Goal: Navigation & Orientation: Find specific page/section

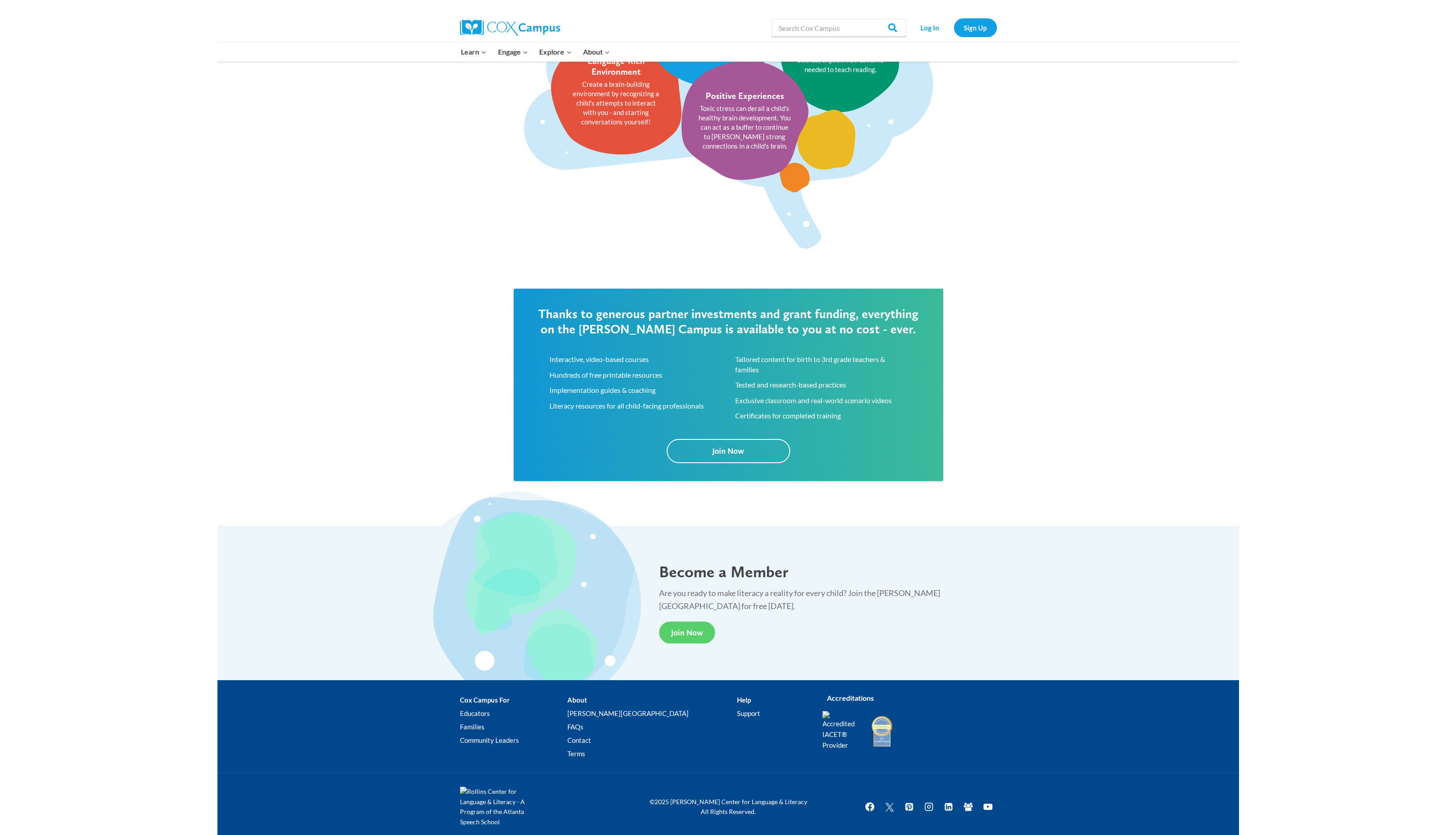
scroll to position [1533, 0]
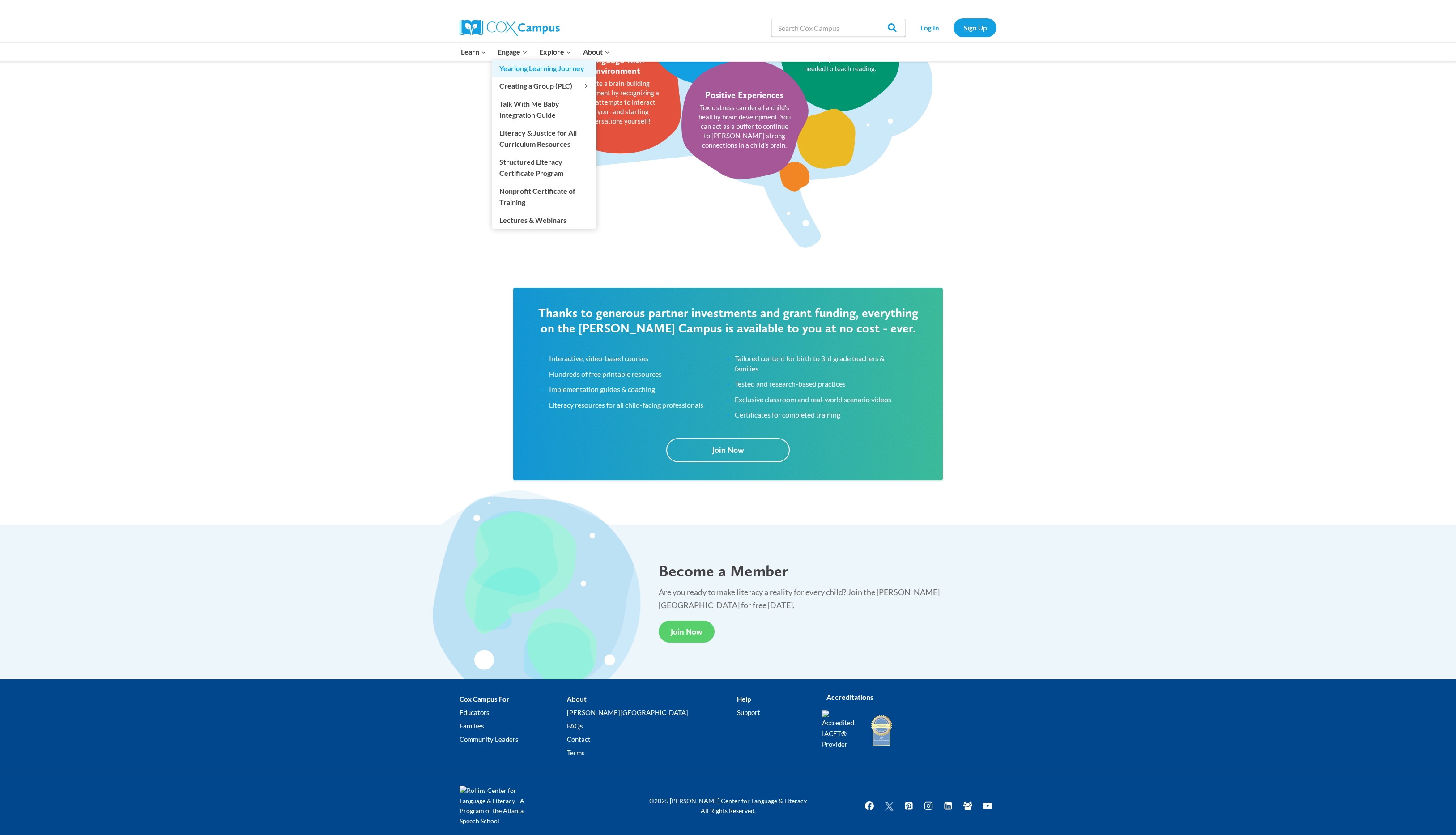
click at [515, 69] on link "Yearlong Learning Journey" at bounding box center [544, 68] width 104 height 17
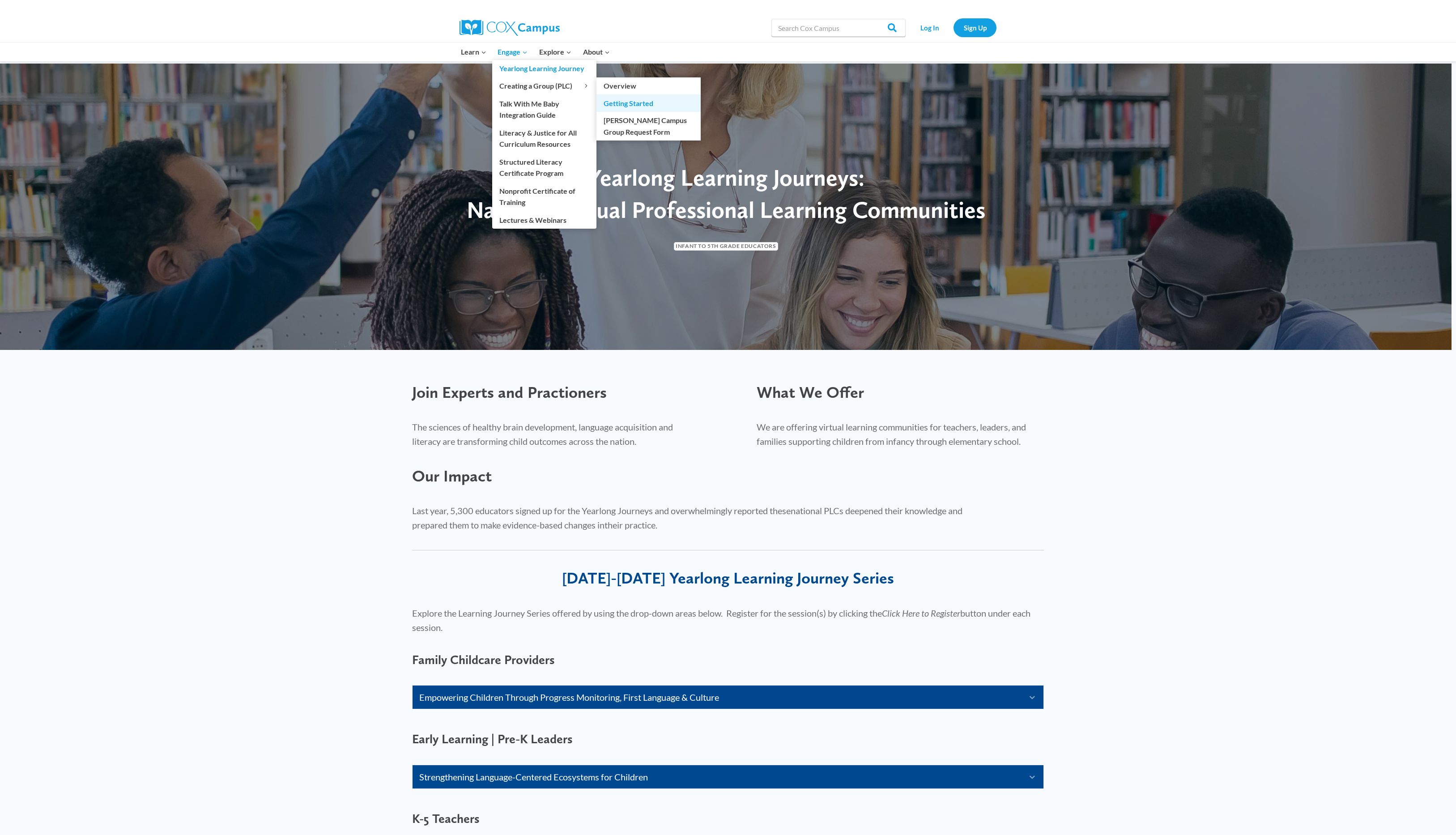
click at [642, 102] on link "Getting Started" at bounding box center [648, 103] width 104 height 17
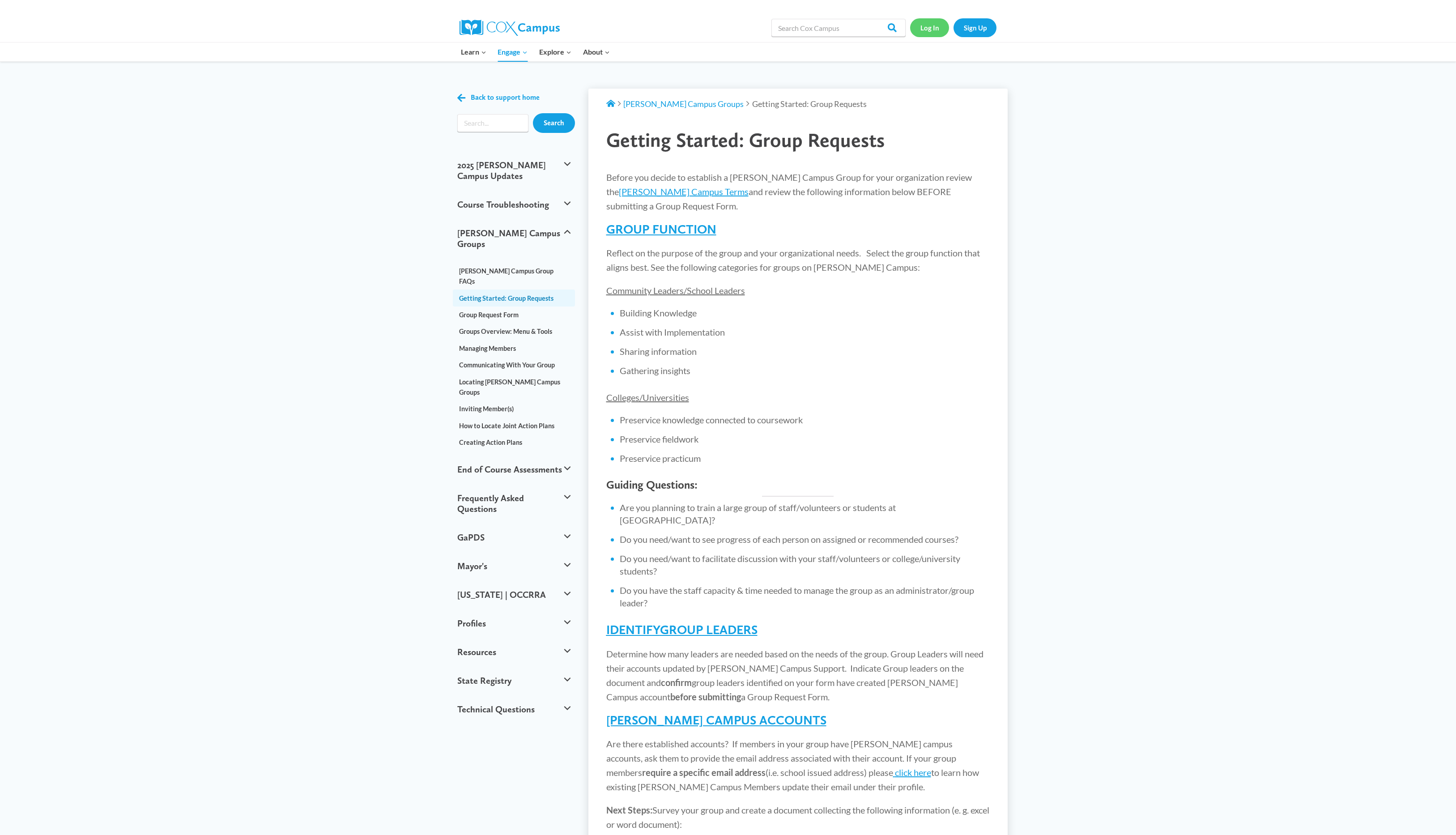
click at [931, 32] on link "Log In" at bounding box center [930, 27] width 39 height 18
